Goal: Task Accomplishment & Management: Manage account settings

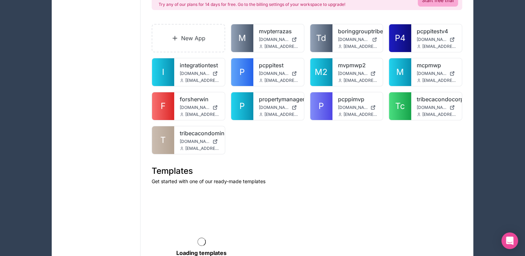
scroll to position [104, 0]
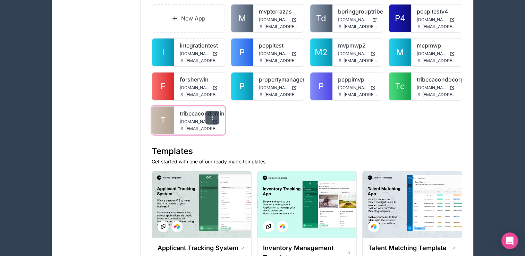
click at [213, 117] on icon at bounding box center [213, 118] width 6 height 6
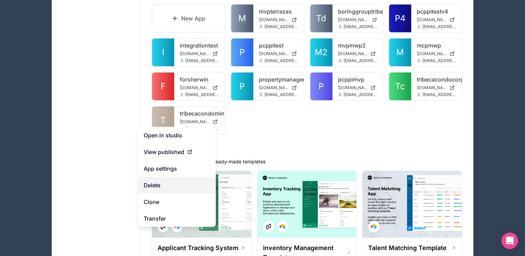
click at [182, 186] on button "Delete" at bounding box center [177, 185] width 78 height 17
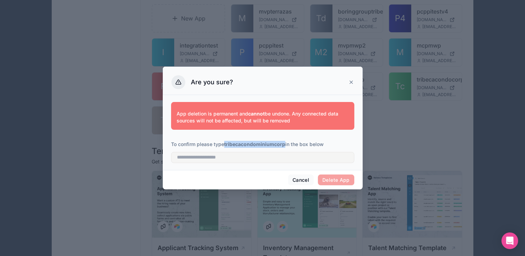
drag, startPoint x: 226, startPoint y: 145, endPoint x: 286, endPoint y: 145, distance: 59.4
click at [286, 145] on p "To confirm please type tribecacondominiumcorp in the box below" at bounding box center [262, 144] width 183 height 7
copy strong "tribecacondominiumcorp"
click at [221, 158] on input "text" at bounding box center [262, 157] width 183 height 11
paste input "**********"
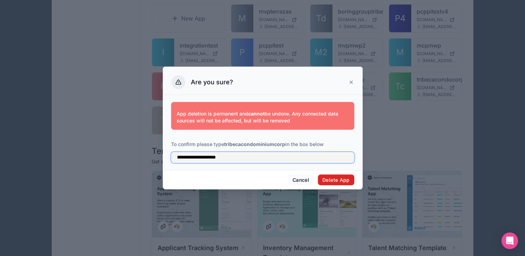
type input "**********"
click at [332, 179] on button "Delete App" at bounding box center [336, 180] width 36 height 11
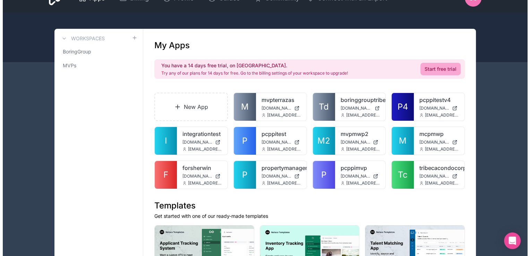
scroll to position [0, 0]
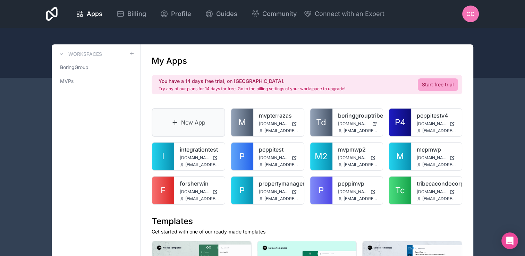
click at [209, 121] on link "New App" at bounding box center [189, 122] width 74 height 28
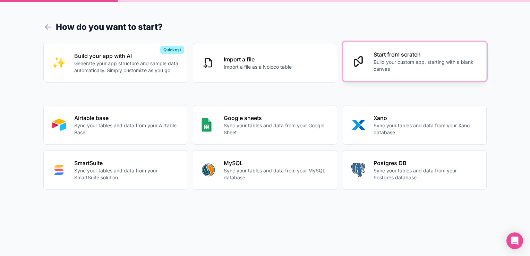
click at [399, 68] on p "Build your custom app, starting with a blank canvas" at bounding box center [426, 66] width 105 height 14
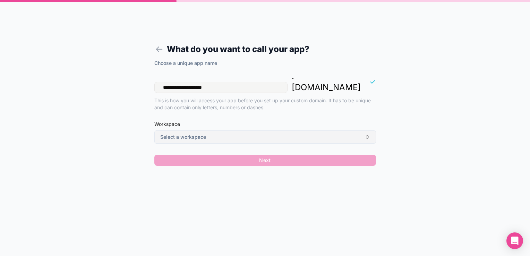
type input "**********"
click at [263, 131] on button "Select a workspace" at bounding box center [265, 137] width 222 height 13
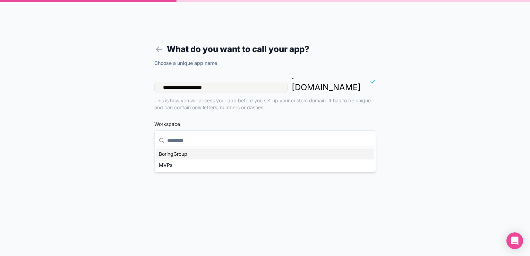
click at [197, 155] on div "BoringGroup" at bounding box center [265, 154] width 218 height 11
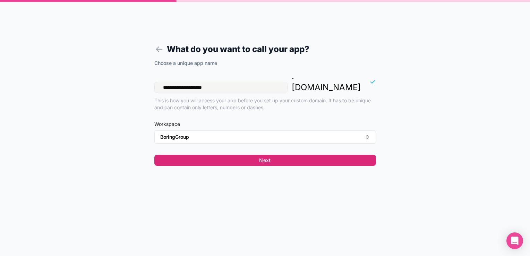
click at [199, 155] on button "Next" at bounding box center [265, 160] width 222 height 11
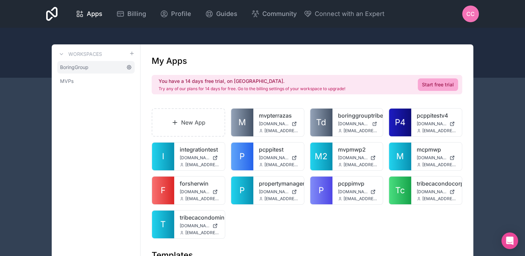
click at [128, 68] on icon at bounding box center [129, 68] width 6 height 6
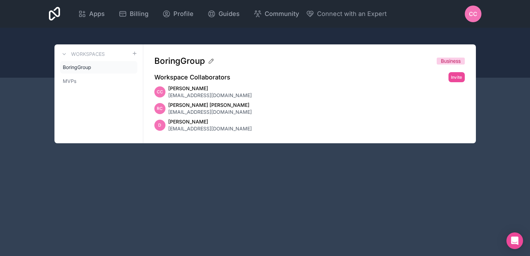
click at [211, 128] on span "[EMAIL_ADDRESS][DOMAIN_NAME]" at bounding box center [210, 128] width 84 height 7
click at [97, 66] on link "BoringGroup" at bounding box center [98, 67] width 77 height 12
click at [132, 67] on icon at bounding box center [131, 67] width 1 height 1
click at [108, 79] on link "MVPs" at bounding box center [98, 81] width 77 height 12
click at [112, 72] on link "BoringGroup" at bounding box center [98, 67] width 77 height 12
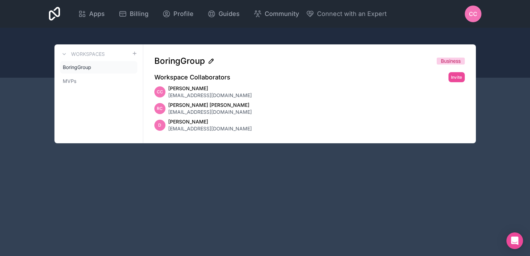
click at [209, 60] on icon at bounding box center [211, 61] width 7 height 7
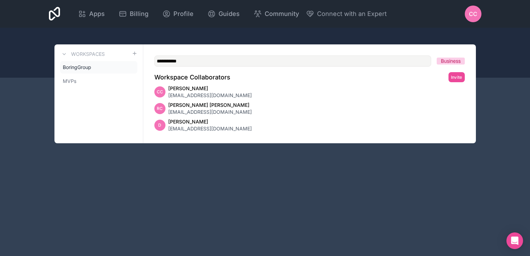
click at [270, 103] on div "[PERSON_NAME] [PERSON_NAME] [EMAIL_ADDRESS][DOMAIN_NAME]" at bounding box center [309, 109] width 311 height 14
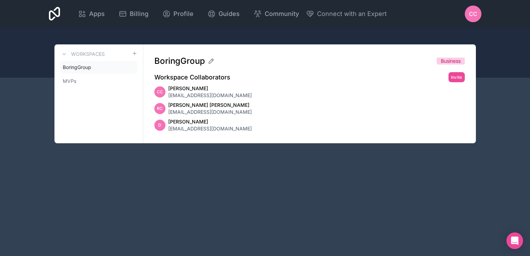
click at [132, 40] on div at bounding box center [265, 53] width 530 height 50
click at [483, 196] on div "Apps Billing Profile Guides Community Connect with an Expert CC Billing Profile…" at bounding box center [265, 128] width 530 height 256
click at [212, 112] on span "[EMAIL_ADDRESS][DOMAIN_NAME]" at bounding box center [210, 112] width 84 height 7
click at [181, 108] on span "[PERSON_NAME] [PERSON_NAME]" at bounding box center [210, 105] width 84 height 7
click at [167, 103] on div "[PERSON_NAME] [PERSON_NAME] [EMAIL_ADDRESS][DOMAIN_NAME]" at bounding box center [309, 109] width 311 height 14
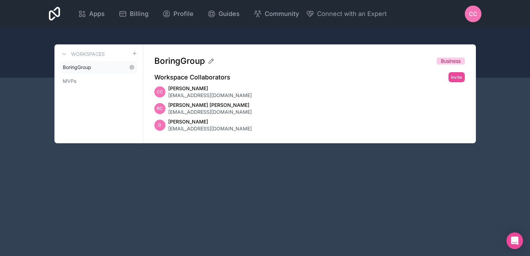
click at [92, 70] on link "BoringGroup" at bounding box center [98, 67] width 77 height 12
click at [59, 15] on icon at bounding box center [54, 14] width 11 height 14
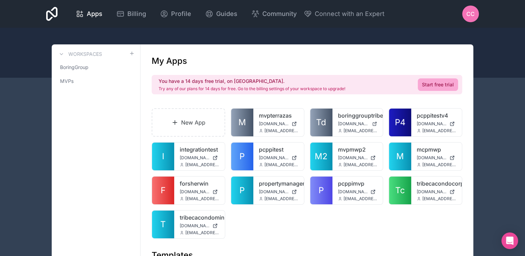
click at [464, 16] on div "CC" at bounding box center [470, 14] width 17 height 17
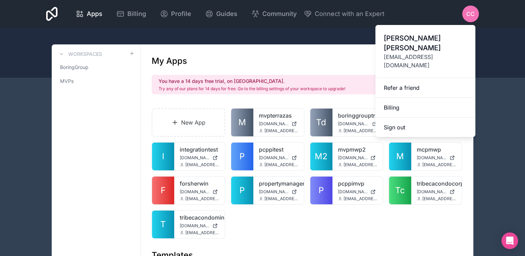
click at [117, 27] on div "Apps Billing Profile Guides Community Connect with an Expert CC Billing Profile…" at bounding box center [263, 14] width 444 height 28
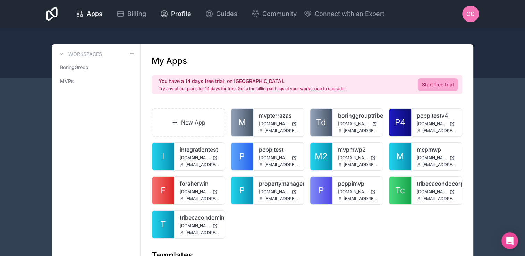
click at [178, 13] on span "Profile" at bounding box center [181, 14] width 20 height 10
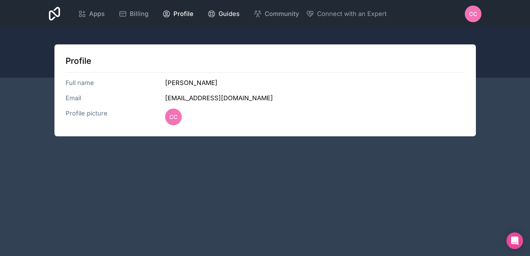
click at [210, 9] on div "Guides" at bounding box center [224, 14] width 32 height 10
click at [85, 14] on icon at bounding box center [82, 14] width 8 height 8
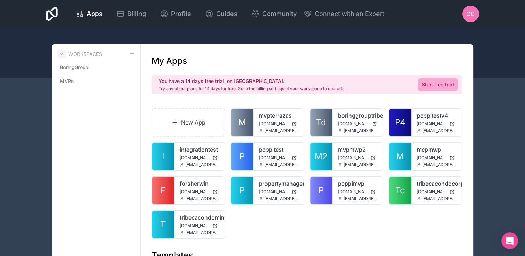
click at [62, 52] on icon at bounding box center [62, 54] width 6 height 6
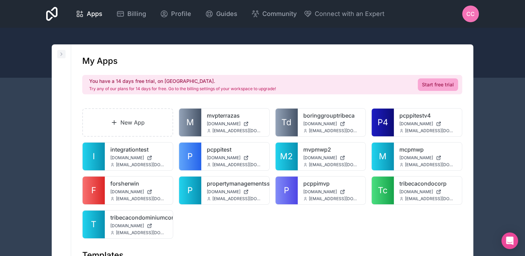
click at [62, 52] on icon at bounding box center [62, 54] width 6 height 6
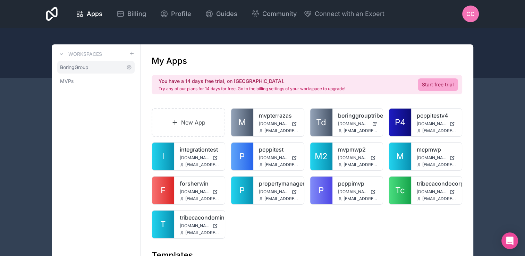
click at [81, 68] on span "BoringGroup" at bounding box center [74, 67] width 28 height 7
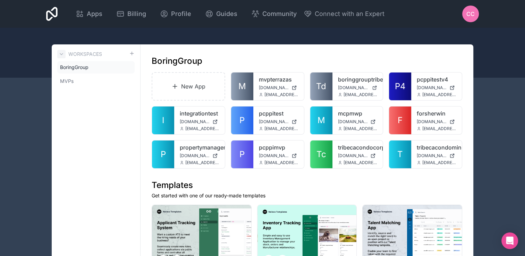
click at [59, 56] on icon at bounding box center [62, 54] width 6 height 6
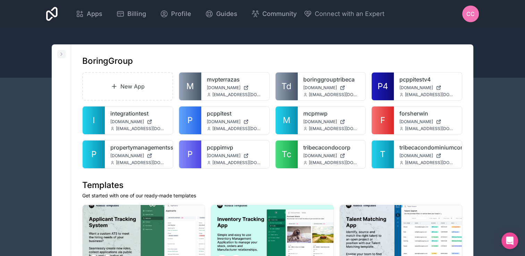
click at [59, 56] on icon at bounding box center [62, 54] width 6 height 6
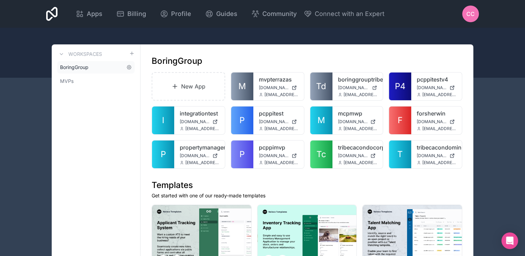
click at [89, 69] on link "BoringGroup" at bounding box center [95, 67] width 77 height 12
click at [130, 69] on icon at bounding box center [129, 67] width 4 height 4
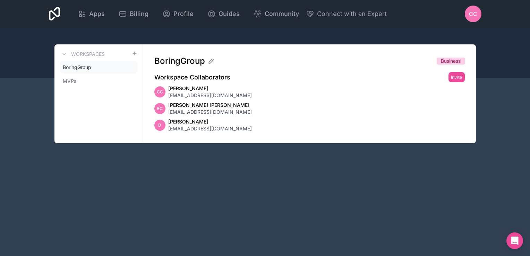
click at [168, 91] on span "[PERSON_NAME]" at bounding box center [210, 88] width 84 height 7
click at [105, 68] on link "BoringGroup" at bounding box center [98, 67] width 77 height 12
click at [65, 55] on icon at bounding box center [64, 54] width 6 height 6
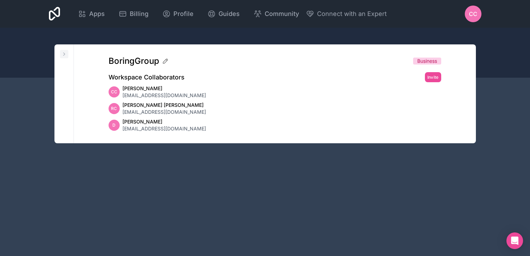
click at [65, 55] on icon at bounding box center [64, 54] width 6 height 6
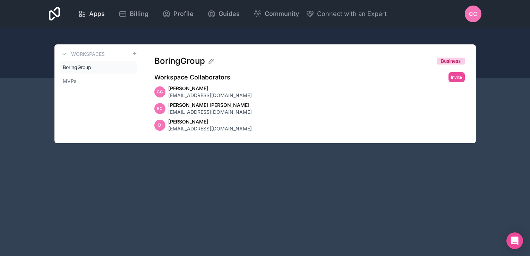
click at [92, 14] on span "Apps" at bounding box center [97, 14] width 16 height 10
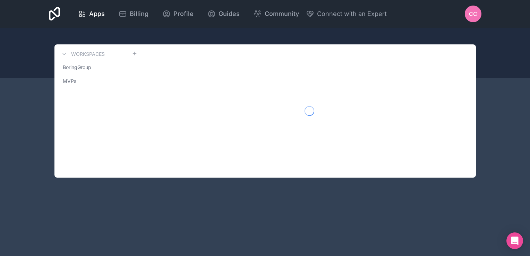
click at [45, 14] on div "Apps Billing Profile Guides Community Connect with an Expert CC Billing Profile…" at bounding box center [265, 14] width 444 height 28
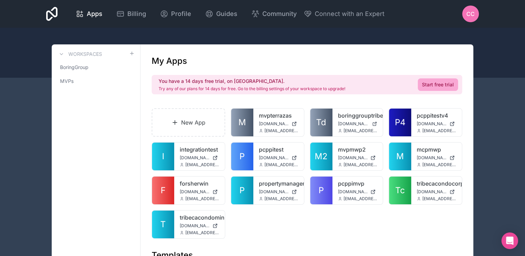
click at [52, 15] on icon at bounding box center [51, 14] width 11 height 14
click at [52, 19] on icon at bounding box center [51, 14] width 11 height 17
click at [428, 80] on link "Start free trial" at bounding box center [438, 84] width 40 height 12
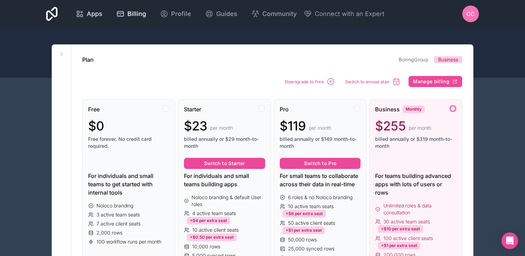
click at [97, 16] on span "Apps" at bounding box center [95, 14] width 16 height 10
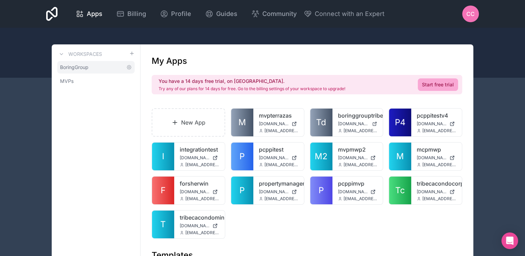
click at [102, 66] on link "BoringGroup" at bounding box center [95, 67] width 77 height 12
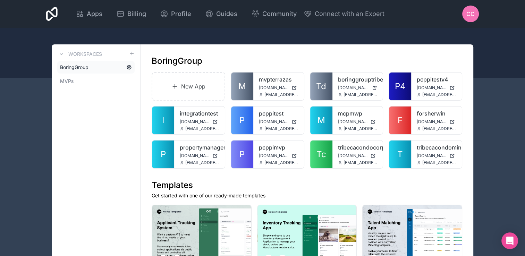
click at [129, 66] on icon at bounding box center [129, 67] width 4 height 4
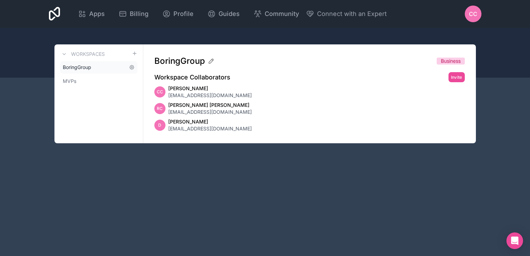
click at [112, 69] on link "BoringGroup" at bounding box center [98, 67] width 77 height 12
click at [454, 61] on span "Business" at bounding box center [451, 61] width 20 height 7
click at [93, 71] on link "BoringGroup" at bounding box center [98, 67] width 77 height 12
click at [132, 70] on icon at bounding box center [132, 68] width 6 height 6
click at [63, 58] on button at bounding box center [64, 54] width 8 height 8
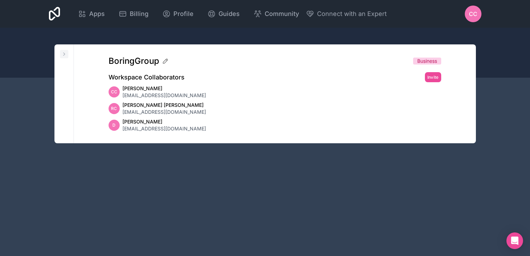
click at [63, 58] on button at bounding box center [64, 54] width 8 height 8
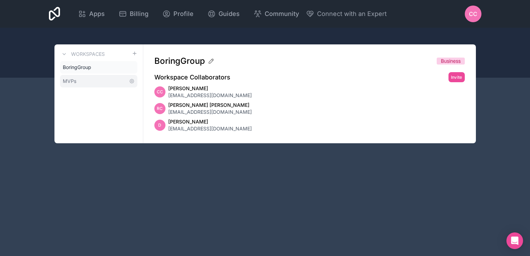
click at [75, 82] on span "MVPs" at bounding box center [70, 81] width 14 height 7
click at [89, 70] on span "BoringGroup" at bounding box center [77, 67] width 28 height 7
click at [111, 78] on link "MVPs" at bounding box center [98, 81] width 77 height 12
click at [118, 66] on link "BoringGroup" at bounding box center [98, 67] width 77 height 12
click at [64, 54] on icon at bounding box center [64, 53] width 3 height 1
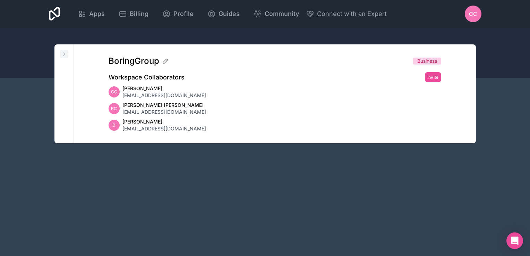
click at [64, 54] on icon at bounding box center [64, 54] width 6 height 6
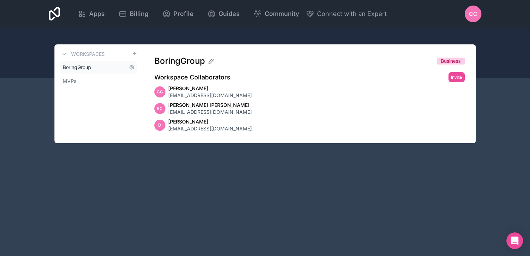
click at [81, 66] on span "BoringGroup" at bounding box center [77, 67] width 28 height 7
click at [86, 16] on icon at bounding box center [82, 14] width 8 height 8
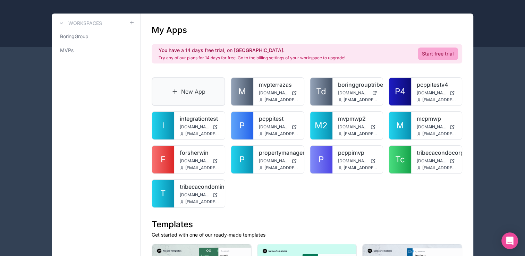
scroll to position [126, 0]
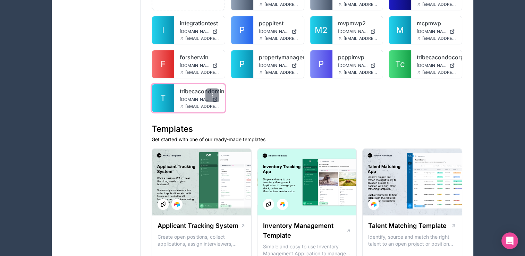
click at [186, 94] on link "tribecacondominiumcorp" at bounding box center [200, 91] width 40 height 8
